Goal: Task Accomplishment & Management: Manage account settings

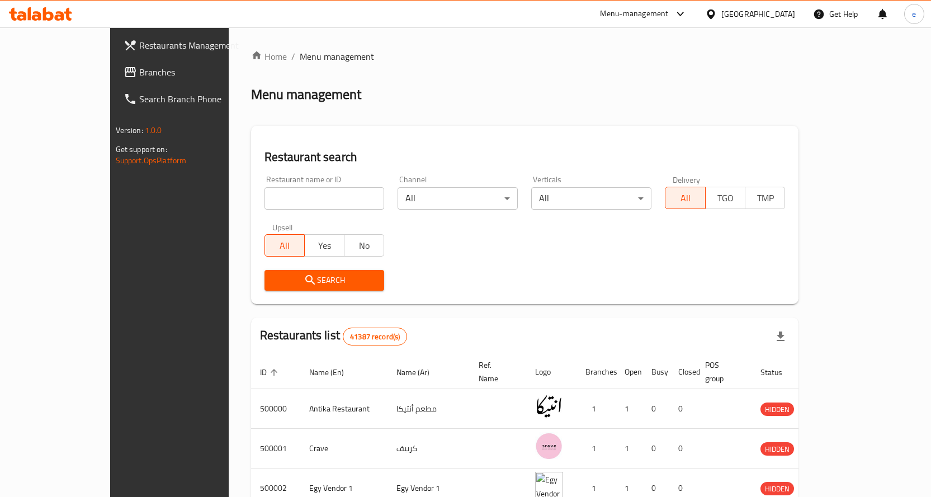
click at [139, 68] on span "Branches" at bounding box center [197, 71] width 117 height 13
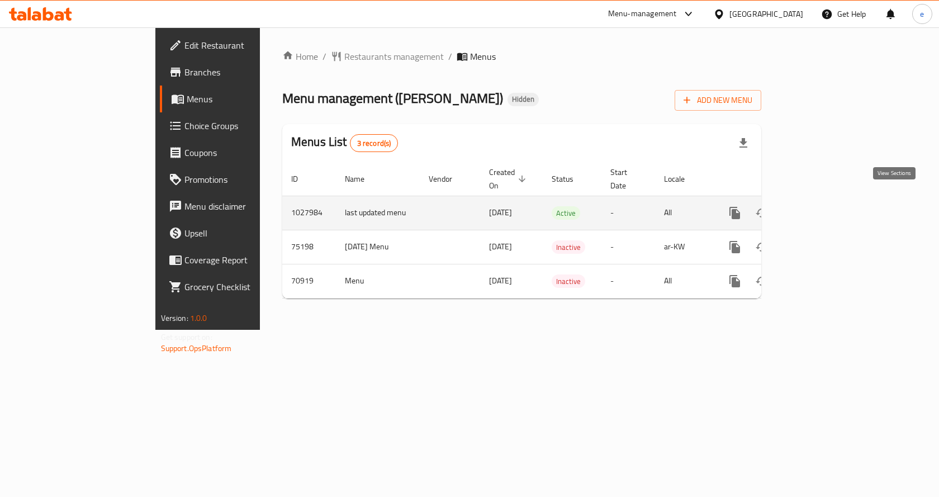
click at [821, 208] on icon "enhanced table" at bounding box center [815, 213] width 10 height 10
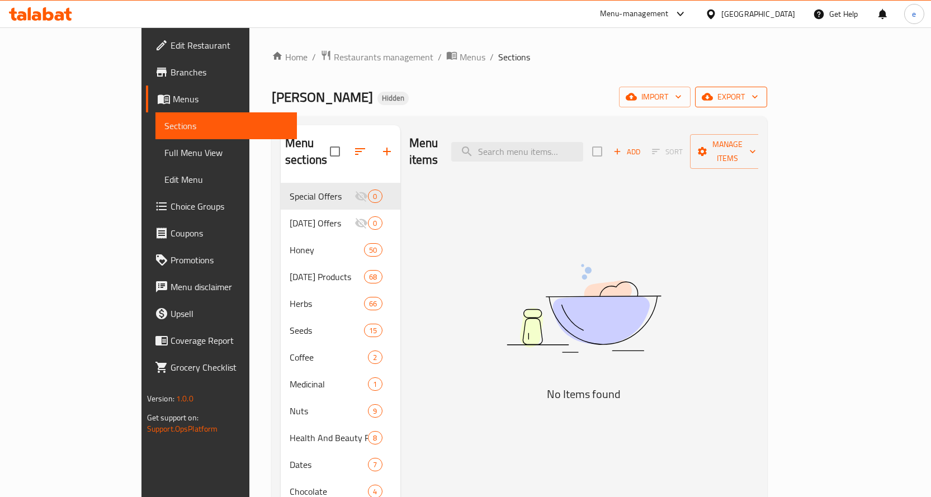
click at [758, 97] on span "export" at bounding box center [731, 97] width 54 height 14
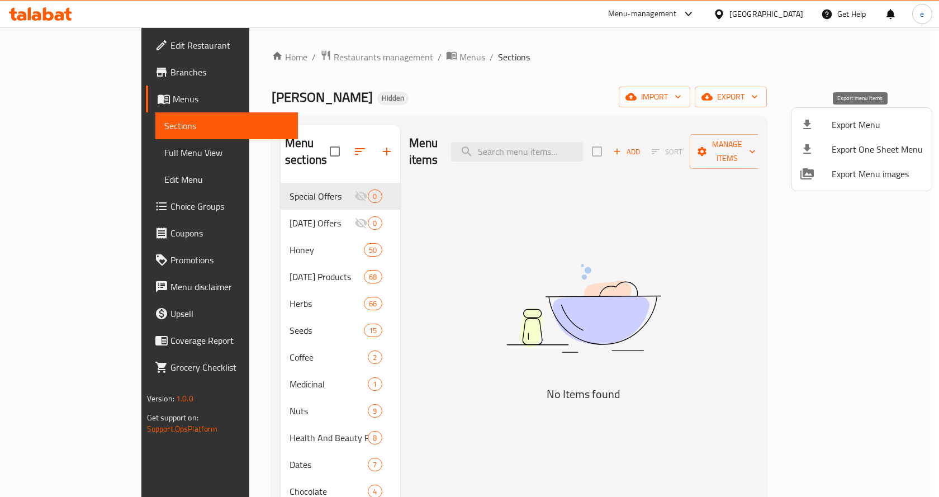
click at [867, 131] on span "Export Menu" at bounding box center [877, 124] width 91 height 13
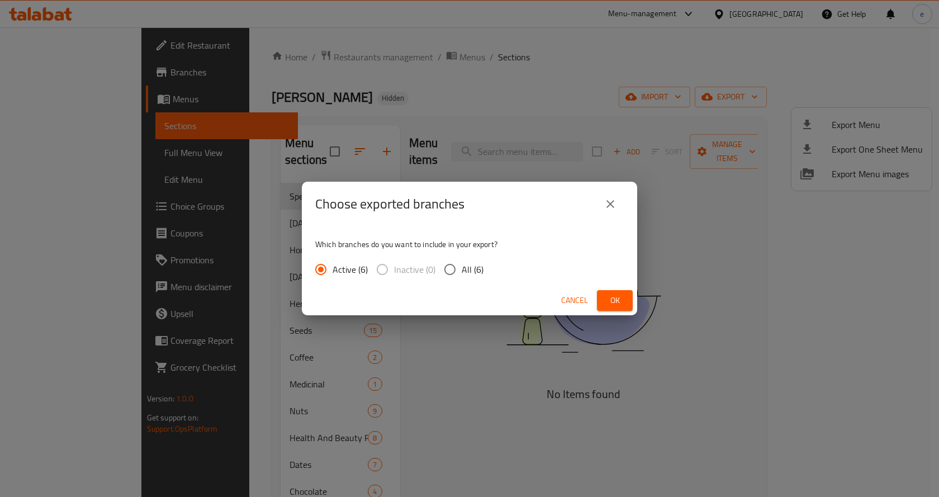
click at [476, 271] on span "All (6)" at bounding box center [473, 269] width 22 height 13
click at [462, 271] on input "All (6)" at bounding box center [449, 269] width 23 height 23
radio input "true"
click at [619, 298] on span "Ok" at bounding box center [615, 300] width 18 height 14
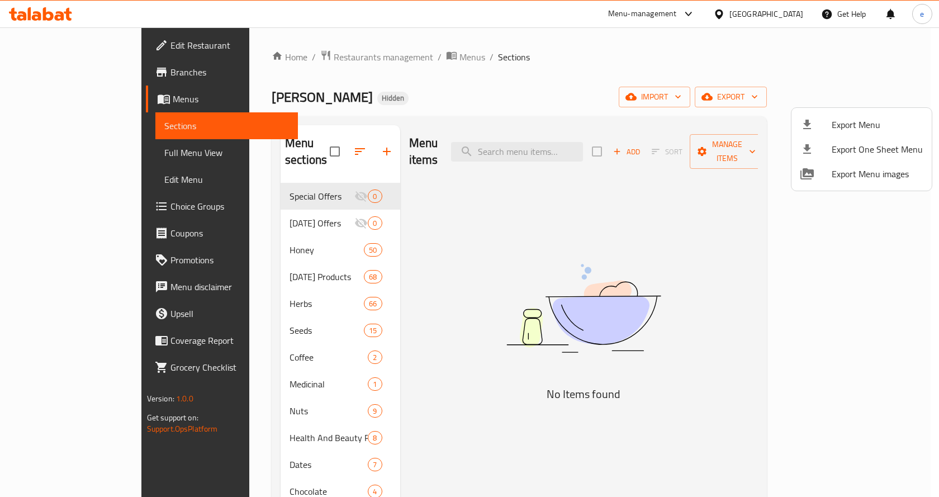
click at [59, 177] on div at bounding box center [469, 248] width 939 height 497
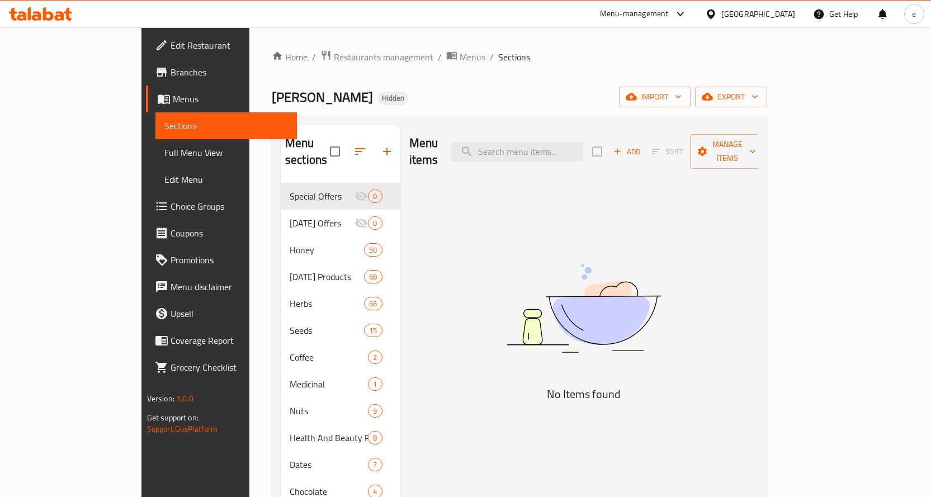
click at [164, 177] on span "Edit Menu" at bounding box center [226, 179] width 124 height 13
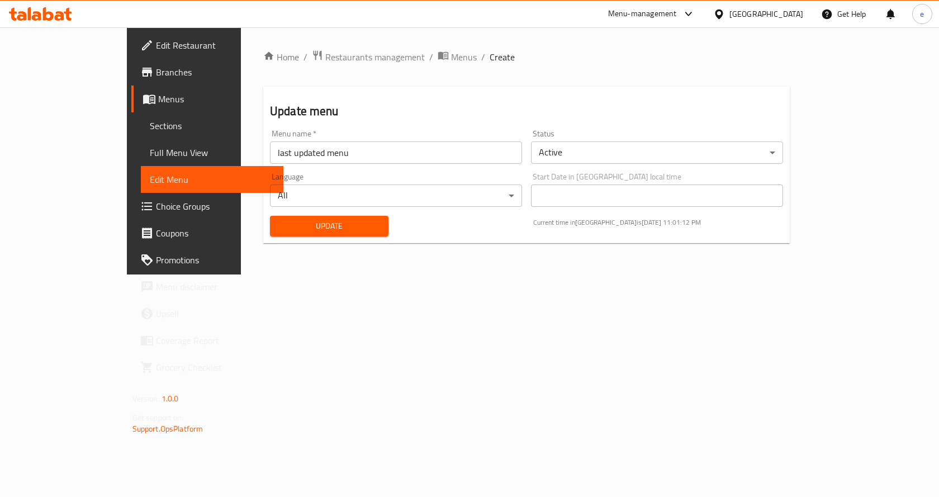
click at [156, 208] on span "Choice Groups" at bounding box center [215, 206] width 119 height 13
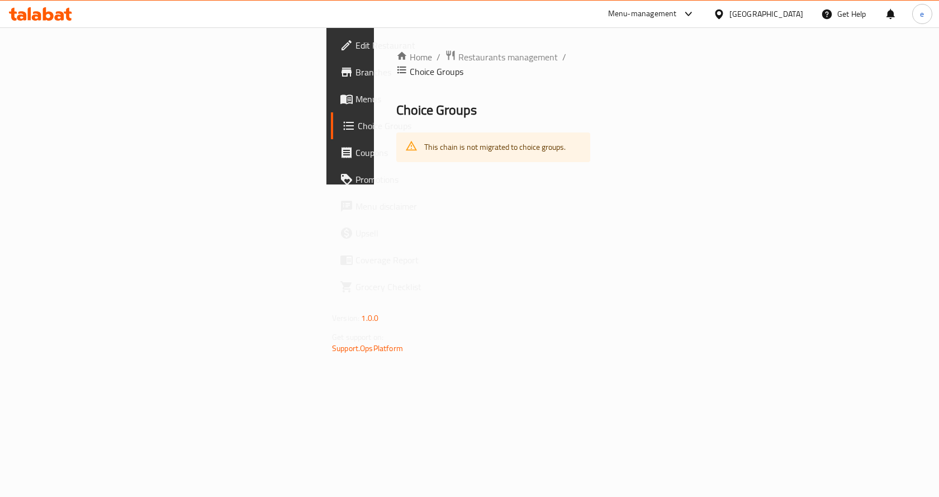
click at [355, 75] on span "Branches" at bounding box center [414, 71] width 119 height 13
click at [355, 98] on span "Menus" at bounding box center [414, 98] width 119 height 13
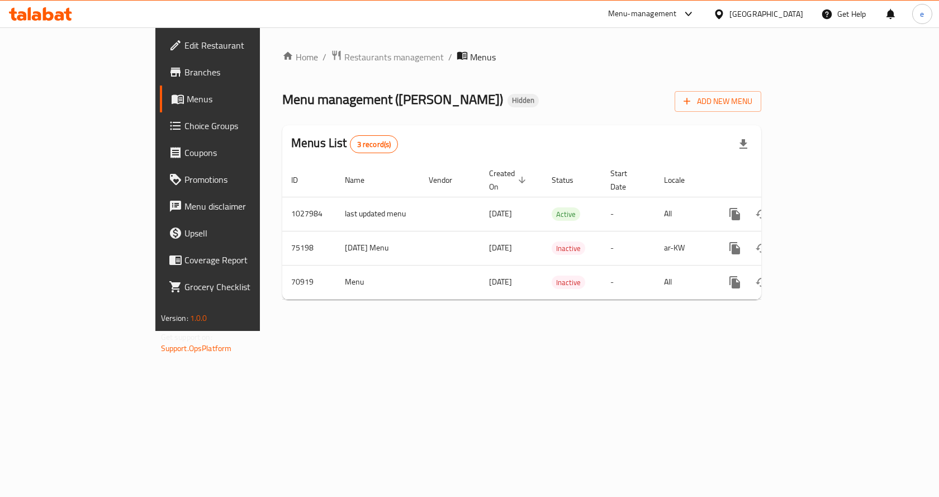
click at [184, 75] on span "Branches" at bounding box center [243, 71] width 119 height 13
click at [184, 73] on span "Branches" at bounding box center [243, 71] width 119 height 13
click at [160, 83] on link "Branches" at bounding box center [236, 72] width 153 height 27
drag, startPoint x: 293, startPoint y: 97, endPoint x: 323, endPoint y: 95, distance: 29.7
click at [323, 95] on span "Menu management ( Antika Restaurant )" at bounding box center [392, 98] width 221 height 25
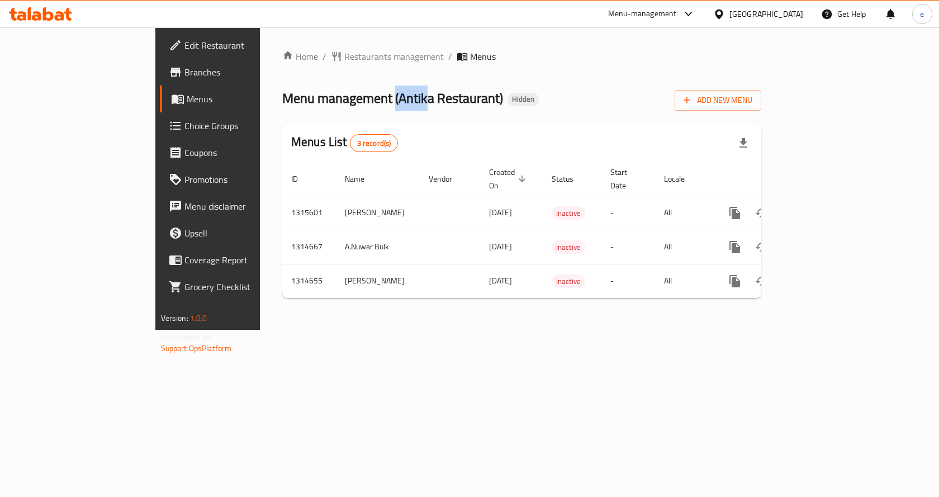
click at [324, 108] on span "Menu management ( Antika Restaurant )" at bounding box center [392, 98] width 221 height 25
drag, startPoint x: 331, startPoint y: 105, endPoint x: 297, endPoint y: 100, distance: 34.4
click at [297, 100] on span "Menu management ( Antika Restaurant )" at bounding box center [392, 98] width 221 height 25
copy span "Antika"
click at [184, 42] on span "Edit Restaurant" at bounding box center [243, 45] width 119 height 13
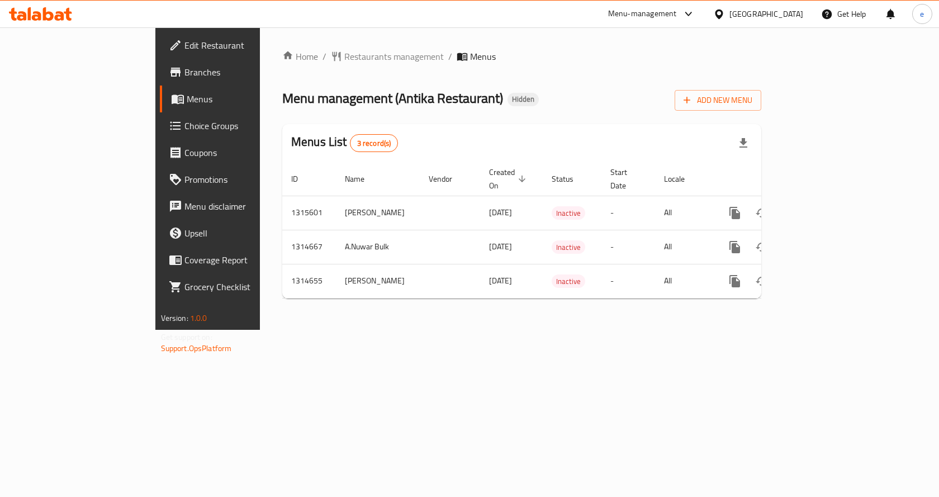
click at [160, 84] on link "Branches" at bounding box center [236, 72] width 153 height 27
